Goal: Transaction & Acquisition: Purchase product/service

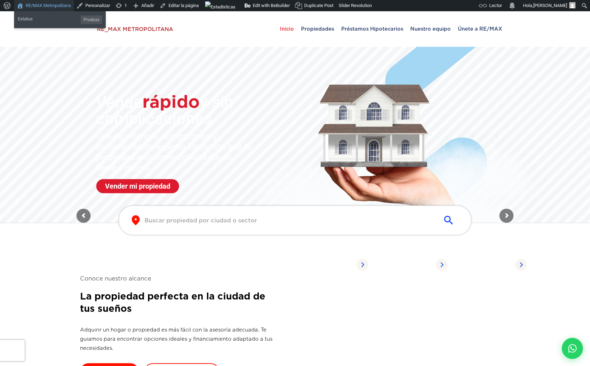
click at [49, 4] on link "RE/MAX Metropolitana" at bounding box center [44, 5] width 60 height 11
click at [47, 6] on link "RE/MAX Metropolitana" at bounding box center [44, 5] width 60 height 11
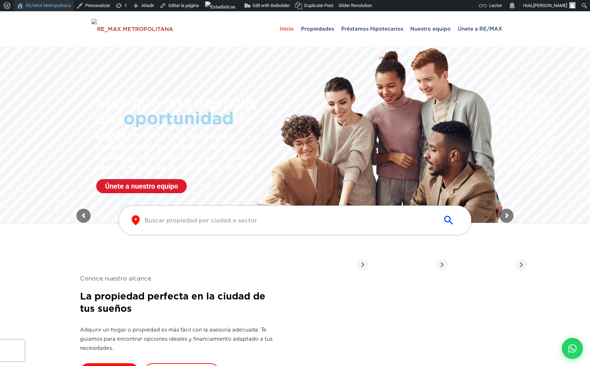
click at [49, 9] on link "RE/MAX Metropolitana" at bounding box center [44, 5] width 60 height 11
click at [45, 135] on sr7-mask at bounding box center [295, 135] width 590 height 176
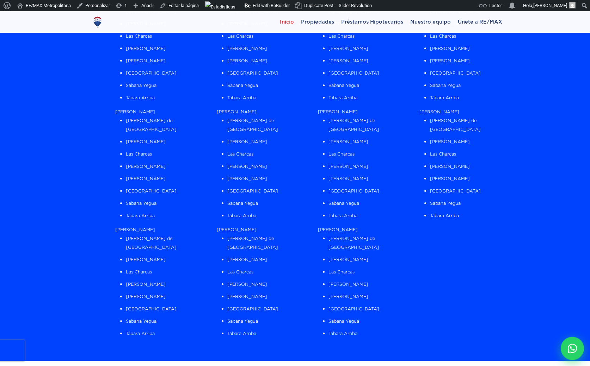
scroll to position [691, 0]
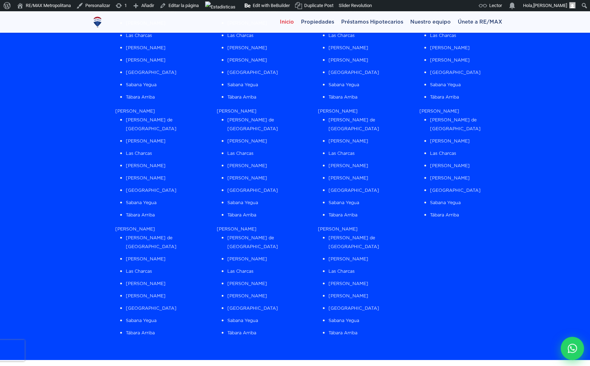
click at [565, 343] on div at bounding box center [571, 348] width 23 height 23
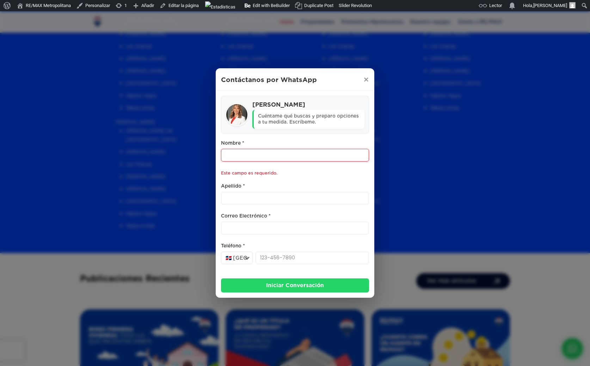
click at [365, 85] on div "Contáctanos por WhatsApp ×" at bounding box center [295, 79] width 158 height 22
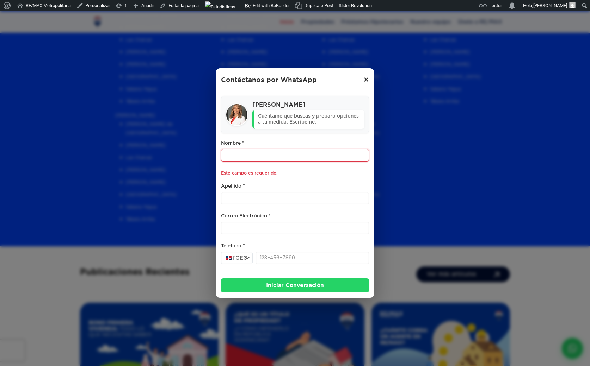
click at [367, 81] on span "×" at bounding box center [366, 80] width 6 height 8
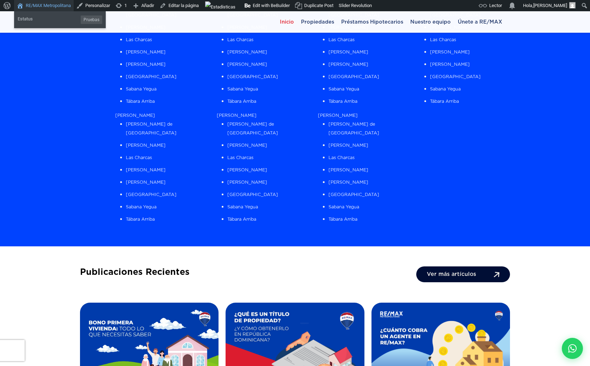
click at [91, 20] on span "Pruebas" at bounding box center [91, 19] width 21 height 8
click at [26, 18] on span "Estatus" at bounding box center [25, 18] width 15 height 11
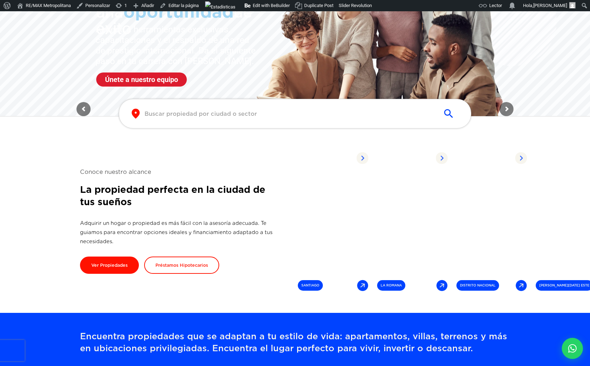
scroll to position [0, 0]
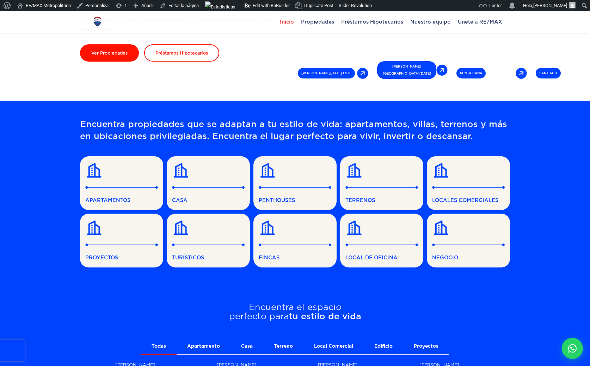
scroll to position [313, 0]
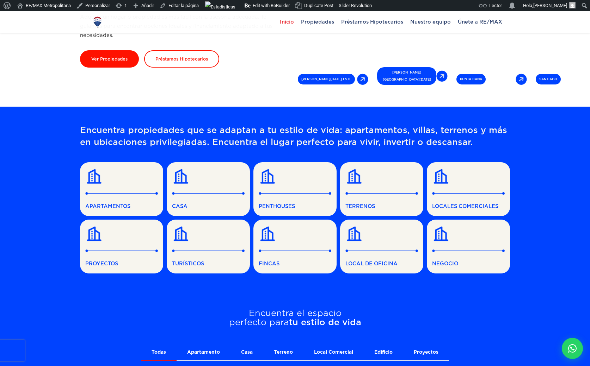
click at [124, 196] on link "APARTAMENTOS" at bounding box center [121, 189] width 83 height 54
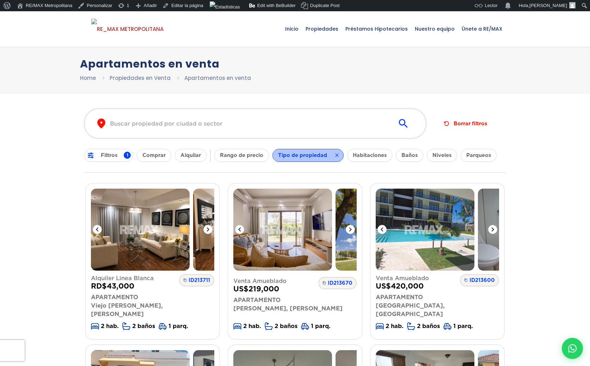
click at [299, 156] on button "Tipo de propiedad" at bounding box center [307, 155] width 71 height 13
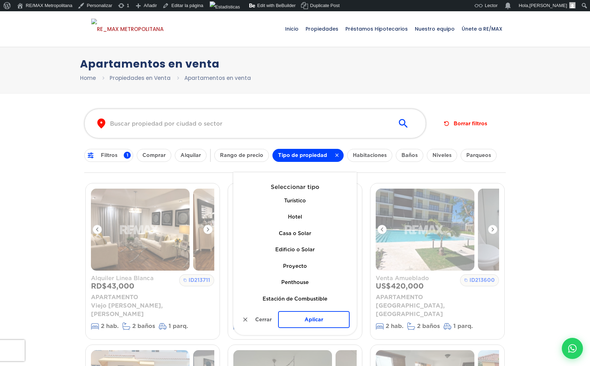
scroll to position [156, 0]
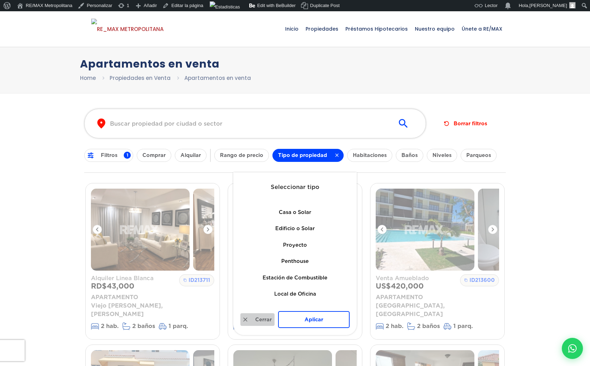
click at [255, 318] on button "Cerrar" at bounding box center [257, 319] width 34 height 13
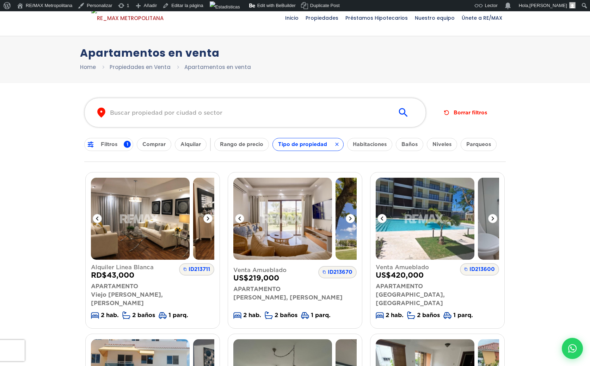
scroll to position [0, 0]
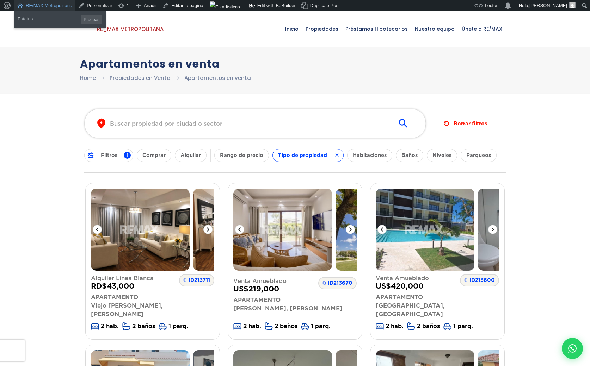
click at [54, 4] on link "RE/MAX Metropolitana" at bounding box center [44, 5] width 61 height 11
